Goal: Task Accomplishment & Management: Complete application form

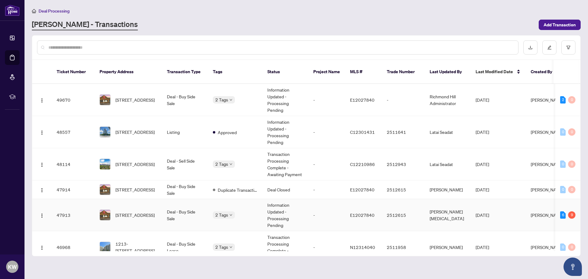
scroll to position [61, 0]
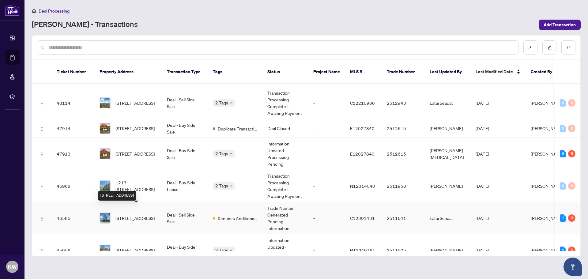
click at [127, 215] on span "[STREET_ADDRESS]" at bounding box center [134, 218] width 39 height 7
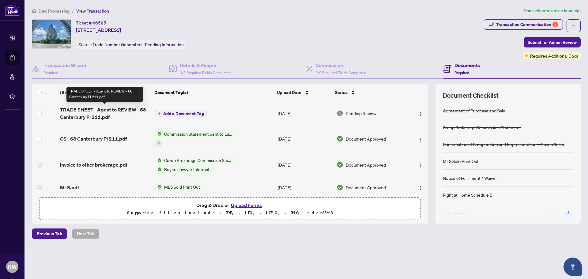
click at [98, 112] on span "TRADE SHEET - Agent to REVIEW - 68 Canterbury Pl 211.pdf" at bounding box center [105, 113] width 90 height 15
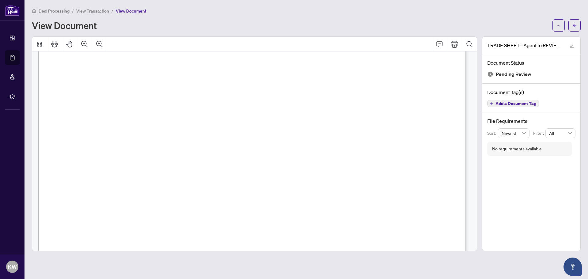
scroll to position [366, 0]
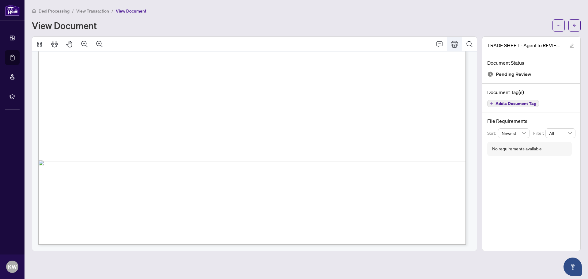
click at [456, 44] on icon "Print" at bounding box center [454, 44] width 7 height 7
click at [94, 9] on span "View Transaction" at bounding box center [92, 11] width 33 height 6
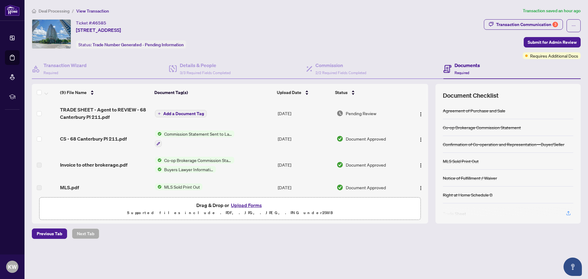
click at [242, 207] on button "Upload Forms" at bounding box center [246, 205] width 35 height 8
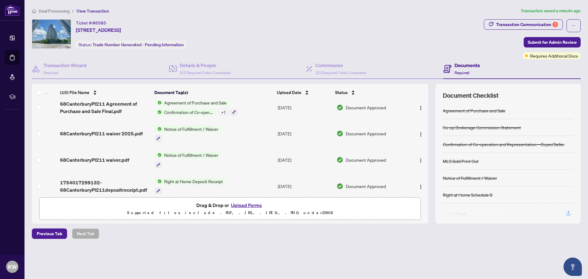
scroll to position [155, 0]
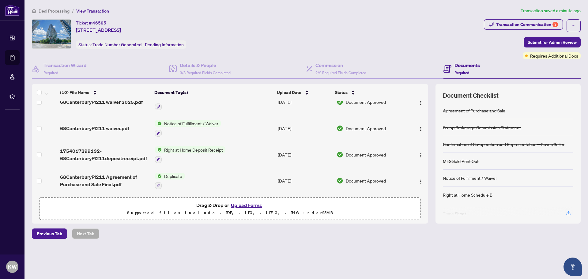
click at [60, 11] on span "Deal Processing" at bounding box center [54, 11] width 31 height 6
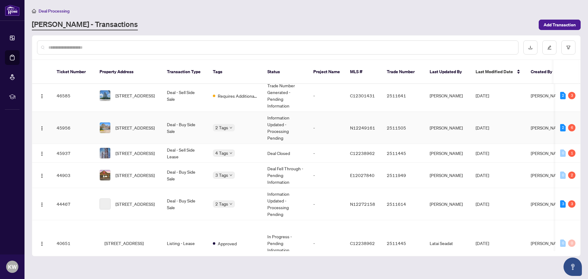
scroll to position [153, 0]
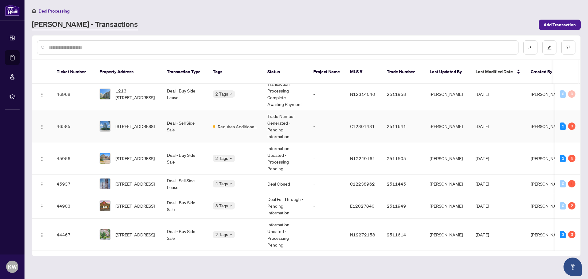
click at [243, 123] on span "Requires Additional Docs" at bounding box center [238, 126] width 40 height 7
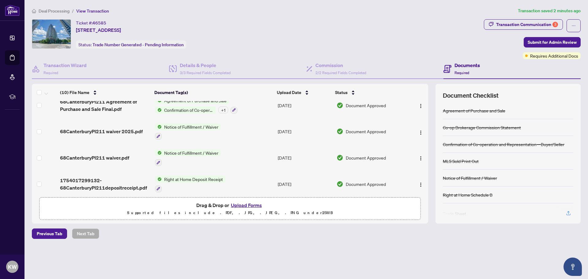
scroll to position [155, 0]
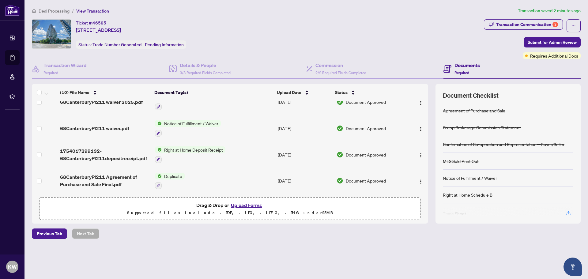
click at [56, 10] on span "Deal Processing" at bounding box center [54, 11] width 31 height 6
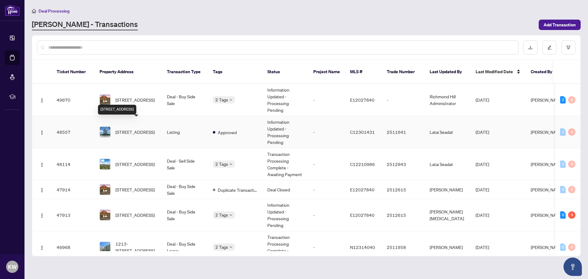
click at [132, 129] on span "[STREET_ADDRESS]" at bounding box center [134, 132] width 39 height 7
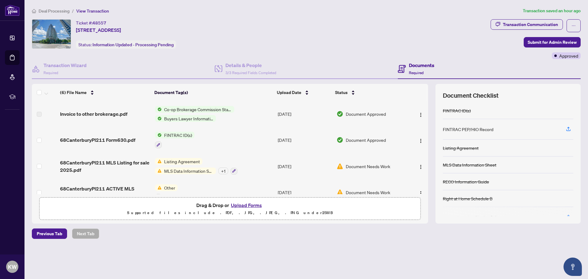
scroll to position [65, 0]
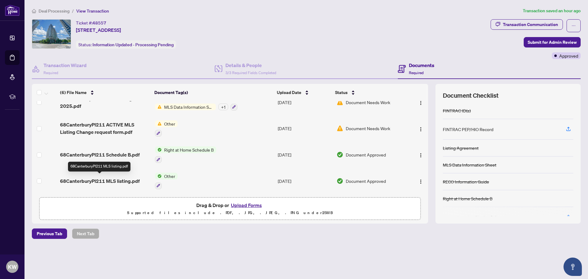
click at [114, 180] on span "68CanterburyPl211 MLS listing.pdf" at bounding box center [100, 180] width 80 height 7
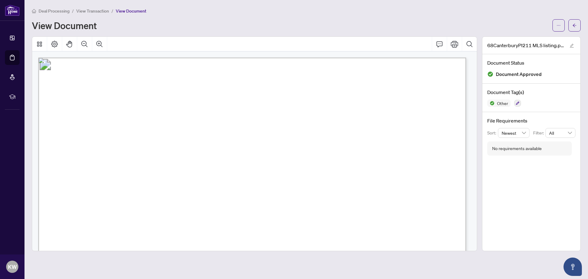
scroll to position [122, 0]
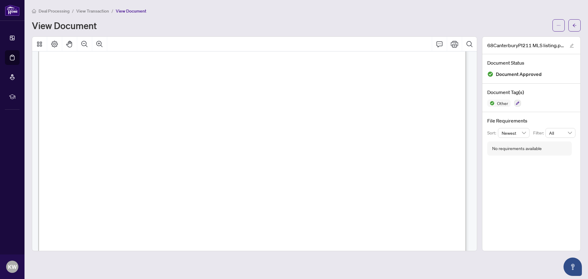
click at [99, 13] on span "View Transaction" at bounding box center [92, 11] width 33 height 6
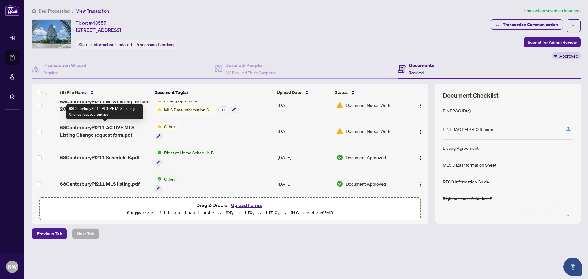
scroll to position [31, 0]
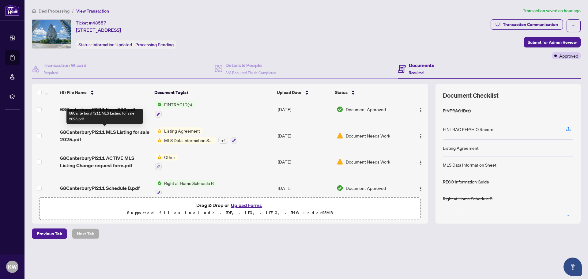
click at [110, 130] on span "68CanterburyPl211 MLS Listing for sale 2025.pdf" at bounding box center [105, 135] width 90 height 15
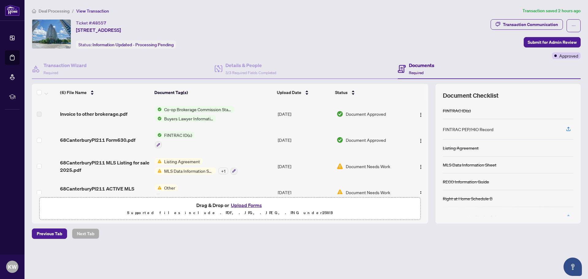
click at [246, 206] on button "Upload Forms" at bounding box center [246, 205] width 35 height 8
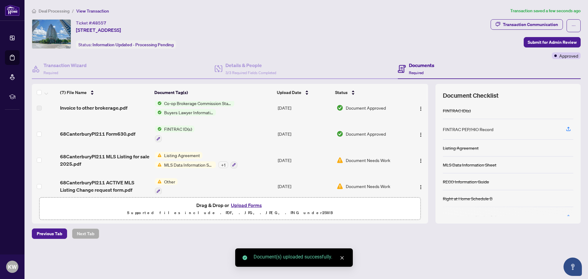
scroll to position [90, 0]
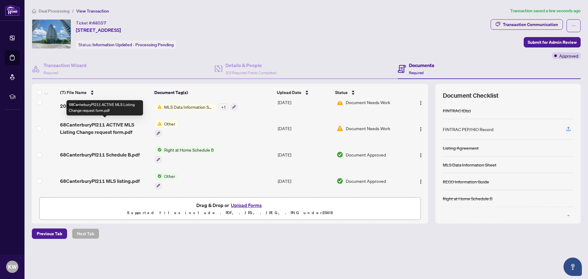
click at [95, 123] on span "68CanterburyPl211 ACTIVE MLS Listing Change request form.pdf" at bounding box center [105, 128] width 90 height 15
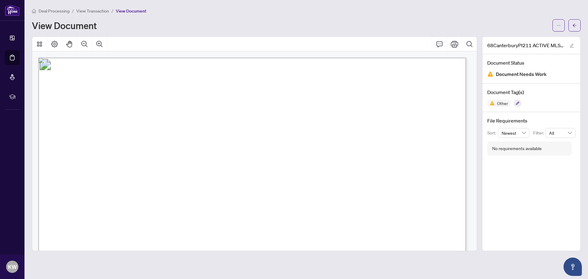
click at [94, 7] on main "Deal Processing / View Transaction / View Document View Document 68CanterburyPl…" at bounding box center [305, 139] width 563 height 279
click at [96, 13] on span "View Transaction" at bounding box center [92, 11] width 33 height 6
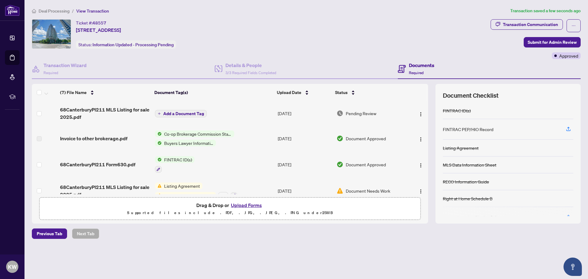
click at [250, 205] on button "Upload Forms" at bounding box center [246, 205] width 35 height 8
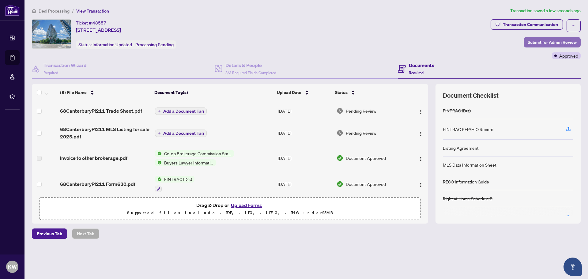
click at [535, 41] on span "Submit for Admin Review" at bounding box center [552, 42] width 49 height 10
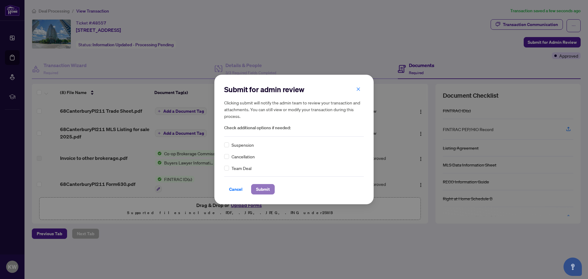
click at [262, 190] on span "Submit" at bounding box center [263, 189] width 14 height 10
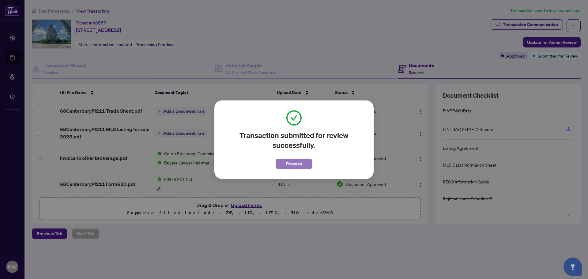
click at [297, 165] on span "Proceed" at bounding box center [294, 164] width 16 height 10
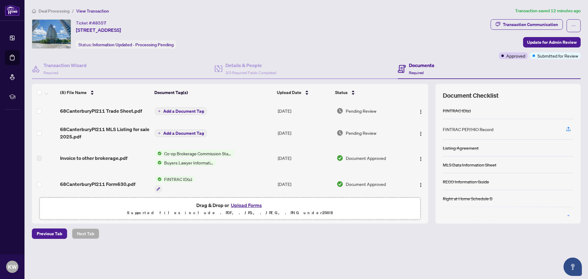
click at [59, 11] on span "Deal Processing" at bounding box center [54, 11] width 31 height 6
